Goal: Transaction & Acquisition: Book appointment/travel/reservation

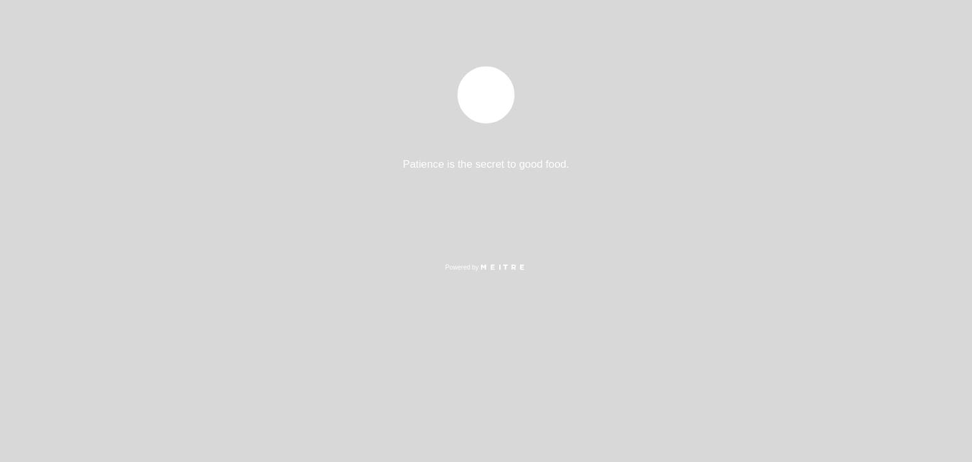
select select "es"
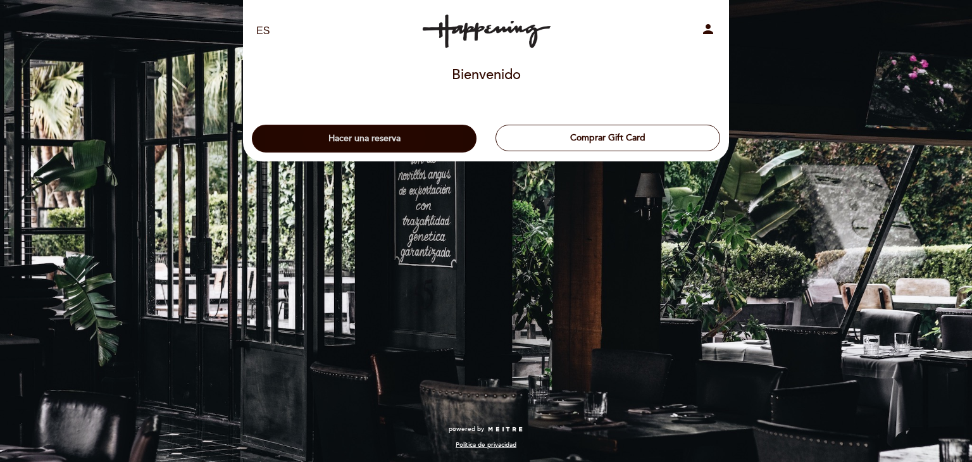
click at [421, 142] on button "Hacer una reserva" at bounding box center [364, 139] width 225 height 28
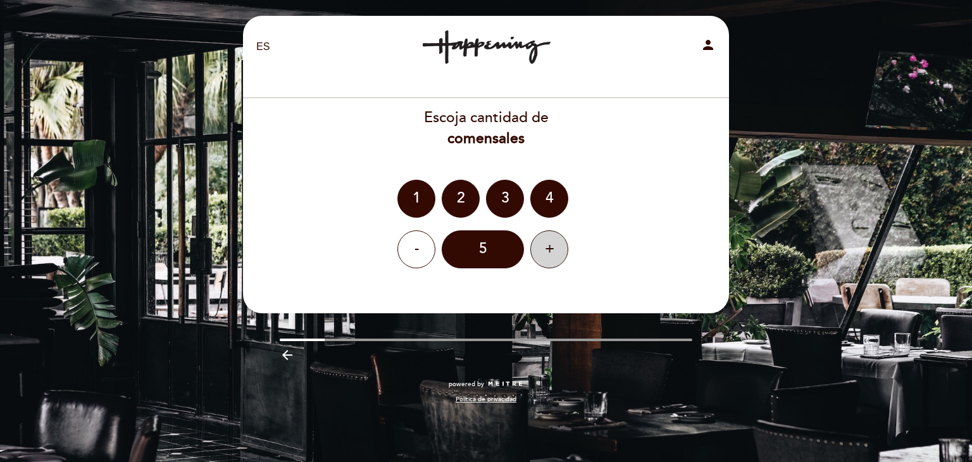
click at [557, 239] on div "+" at bounding box center [549, 249] width 38 height 38
click at [495, 256] on div "6" at bounding box center [483, 249] width 82 height 38
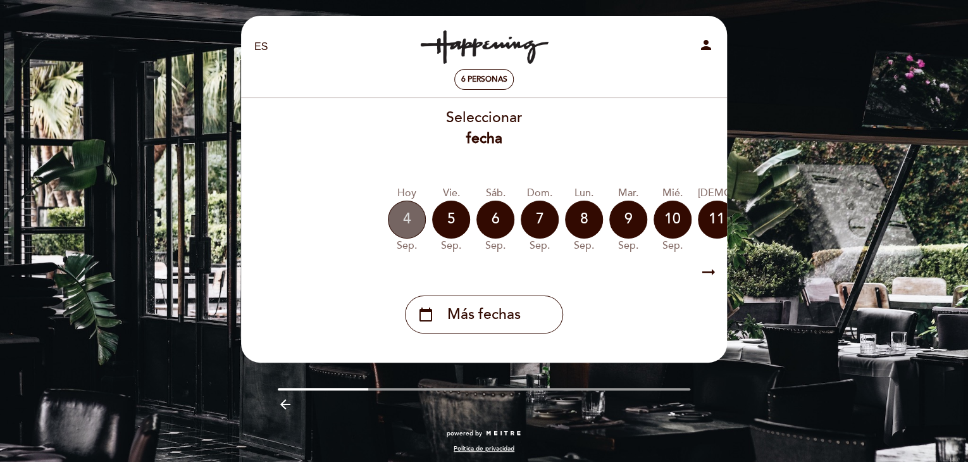
click at [411, 218] on div "4" at bounding box center [407, 220] width 38 height 38
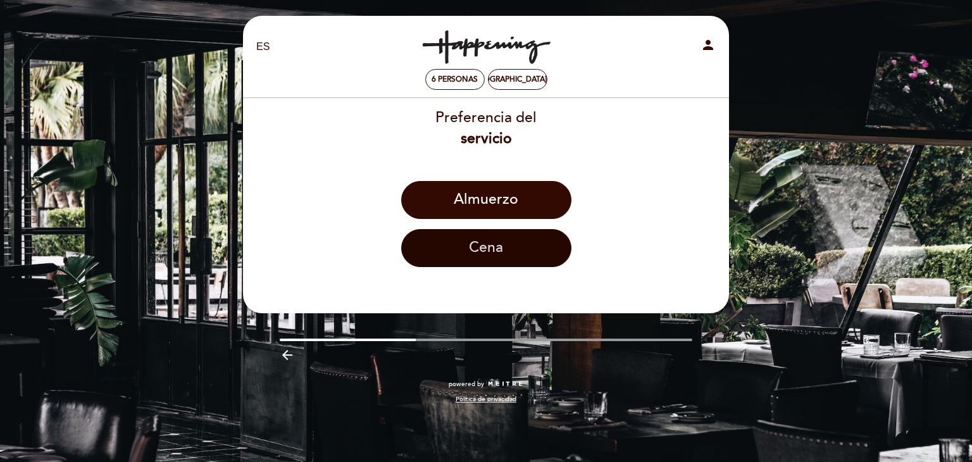
click at [471, 250] on button "Cena" at bounding box center [486, 248] width 170 height 38
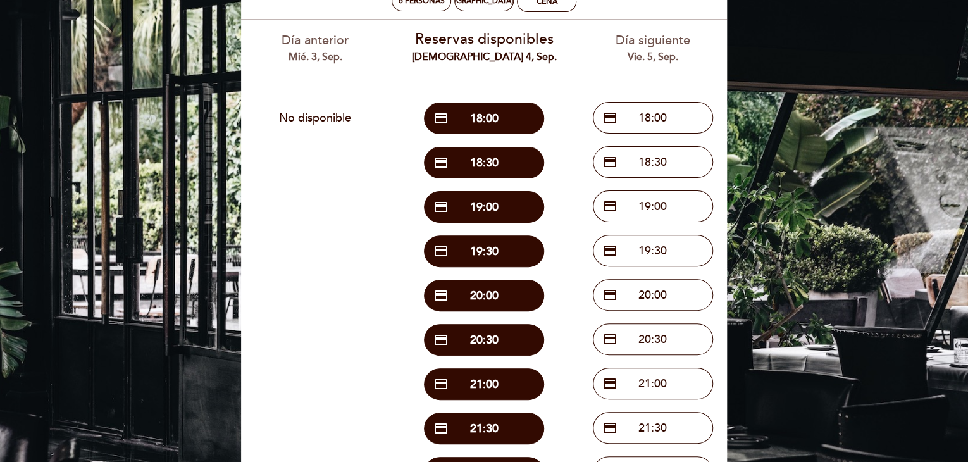
scroll to position [253, 0]
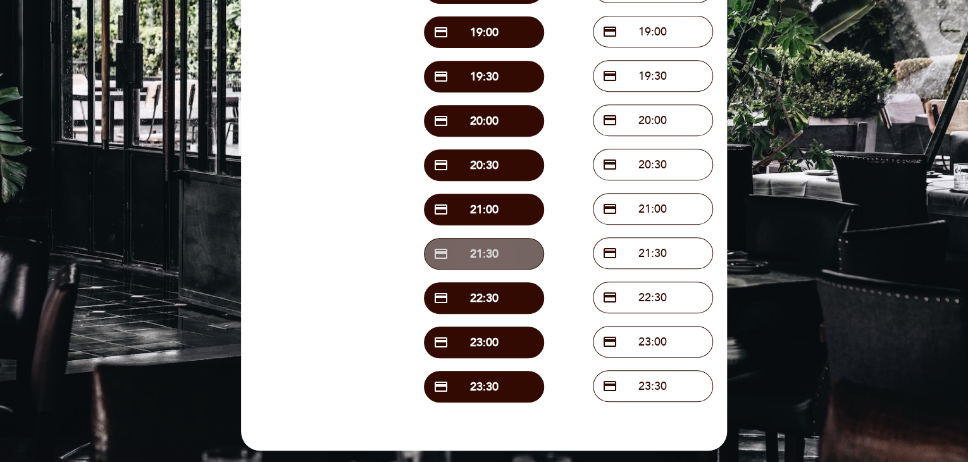
click at [504, 261] on button "credit_card 21:30" at bounding box center [484, 254] width 120 height 32
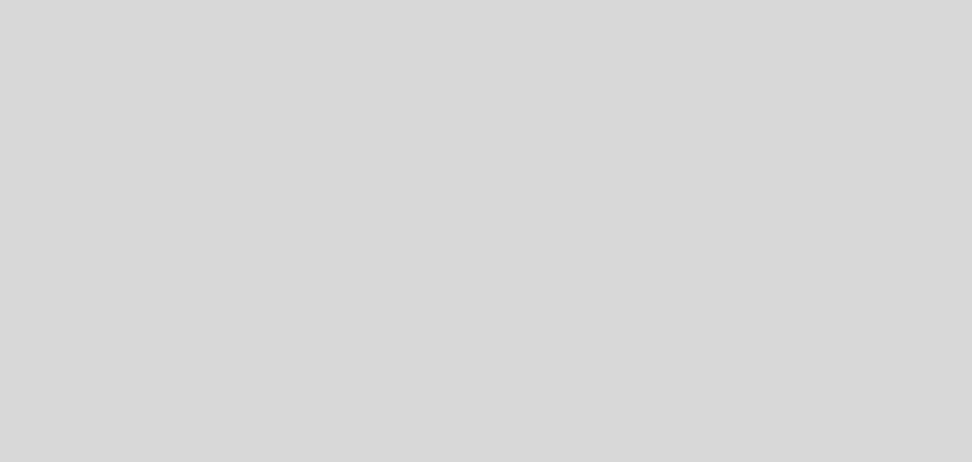
select select "es"
